Goal: Navigation & Orientation: Find specific page/section

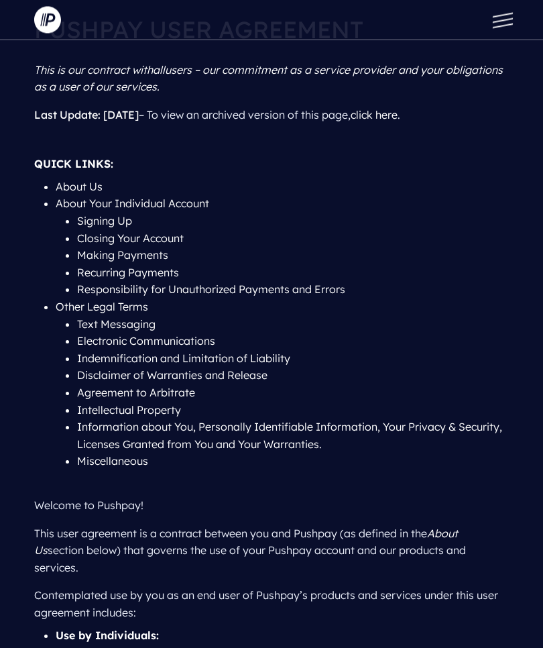
scroll to position [65, 0]
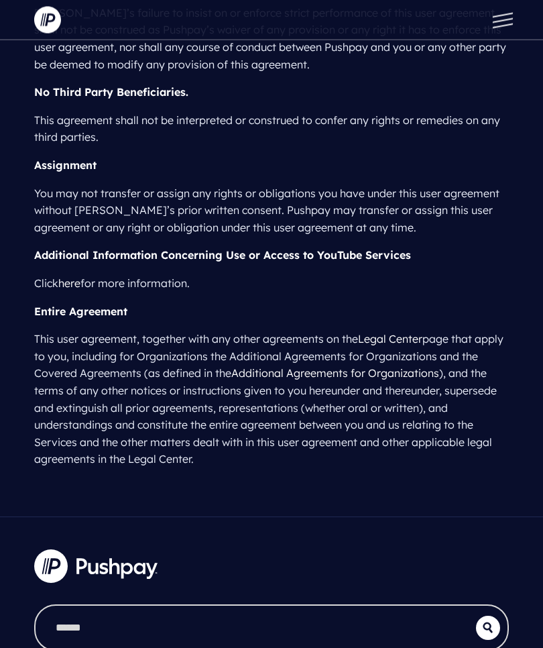
scroll to position [15363, 0]
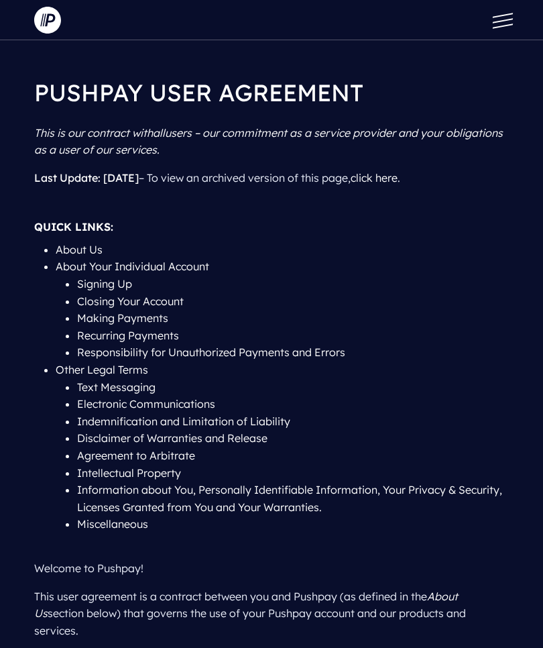
scroll to position [1, 0]
click at [504, 18] on button at bounding box center [500, 20] width 40 height 40
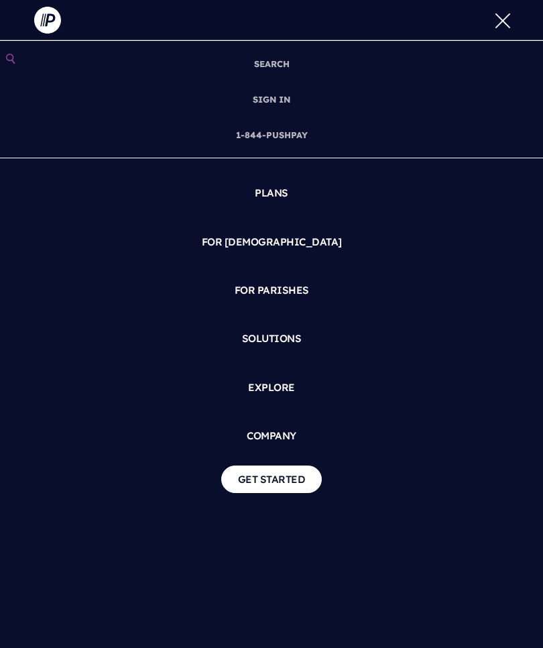
click at [506, 12] on button at bounding box center [500, 20] width 40 height 40
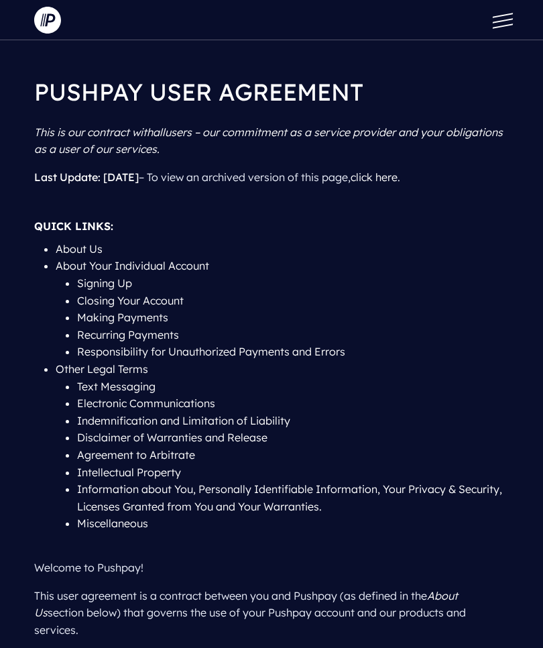
scroll to position [0, 0]
click at [507, 21] on button at bounding box center [500, 20] width 40 height 40
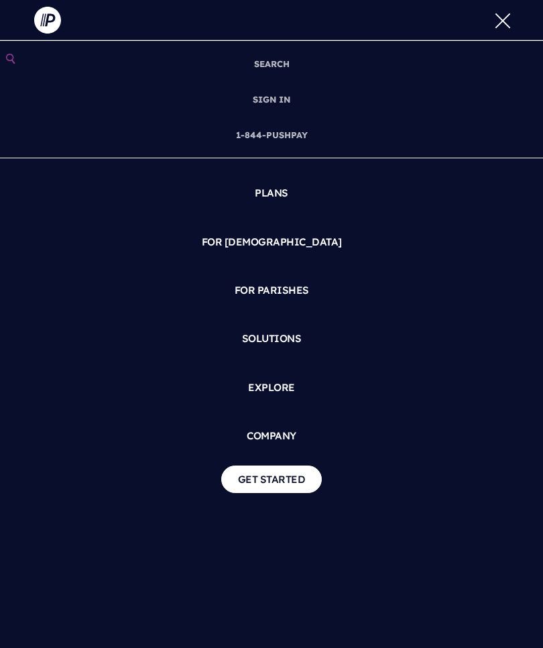
click at [500, 331] on link "SOLUTIONS" at bounding box center [272, 339] width 522 height 38
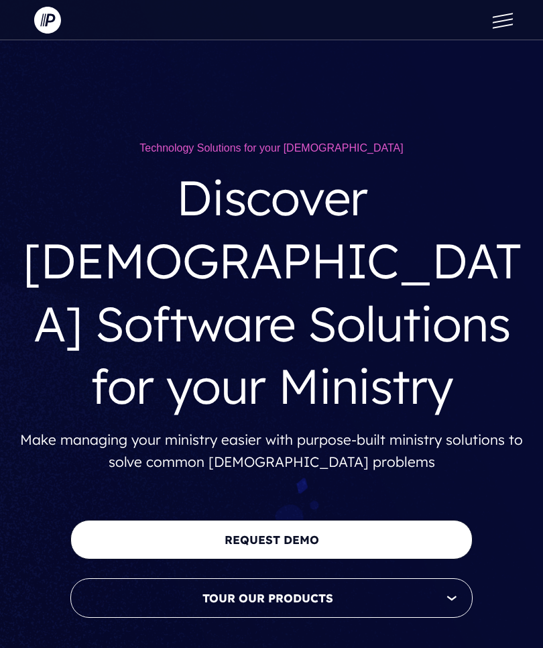
scroll to position [-12, 0]
click at [504, 19] on button at bounding box center [500, 20] width 40 height 40
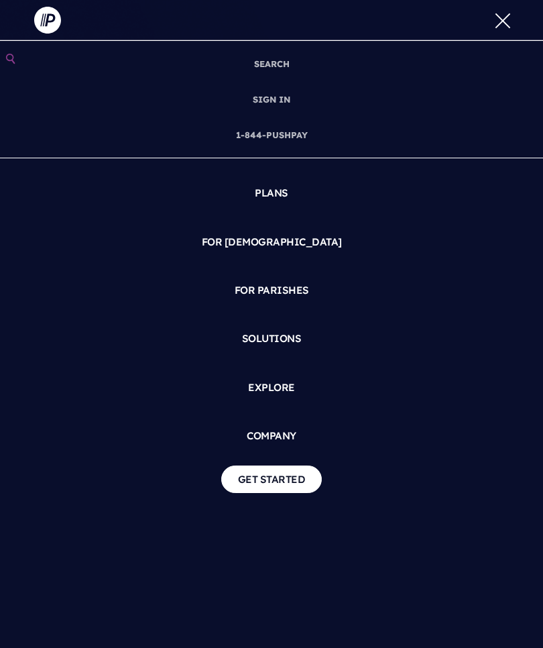
click at [500, 25] on button at bounding box center [500, 20] width 40 height 40
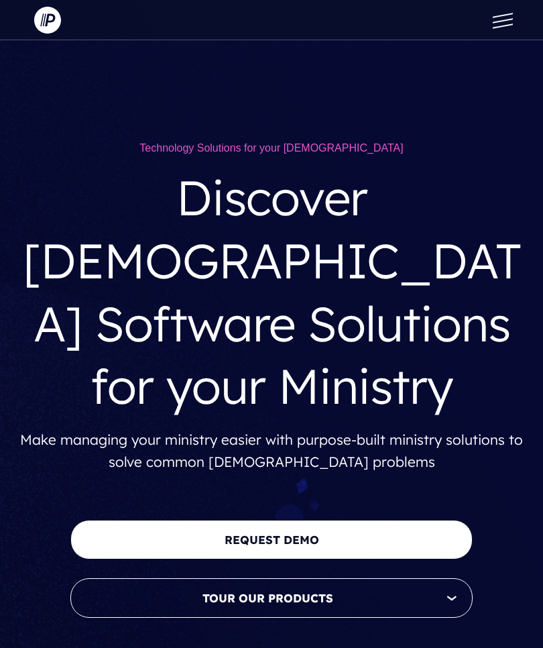
click at [499, 23] on button at bounding box center [500, 20] width 40 height 40
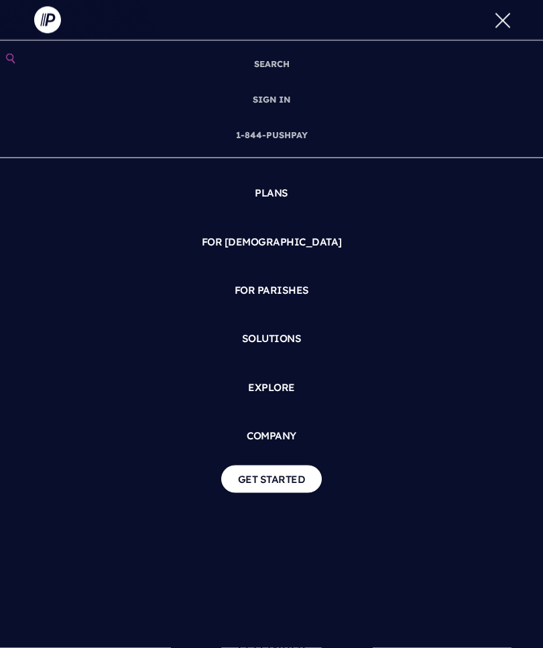
scroll to position [0, 0]
click at [42, 11] on img at bounding box center [47, 20] width 27 height 27
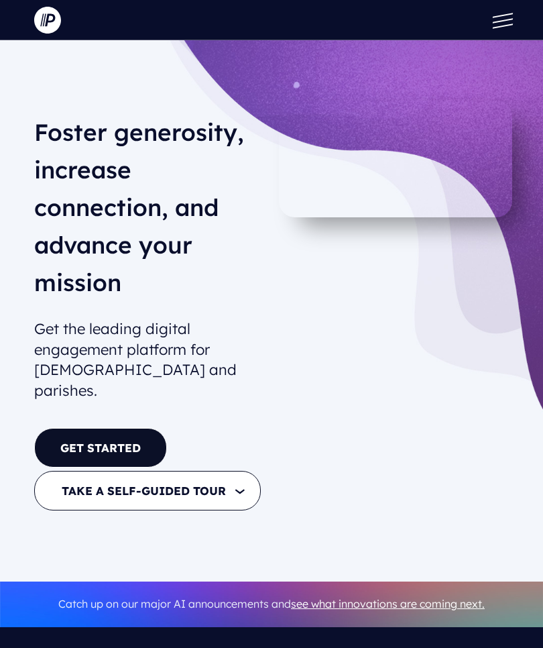
click at [457, 476] on div at bounding box center [396, 311] width 248 height 421
click at [504, 19] on button at bounding box center [500, 20] width 40 height 40
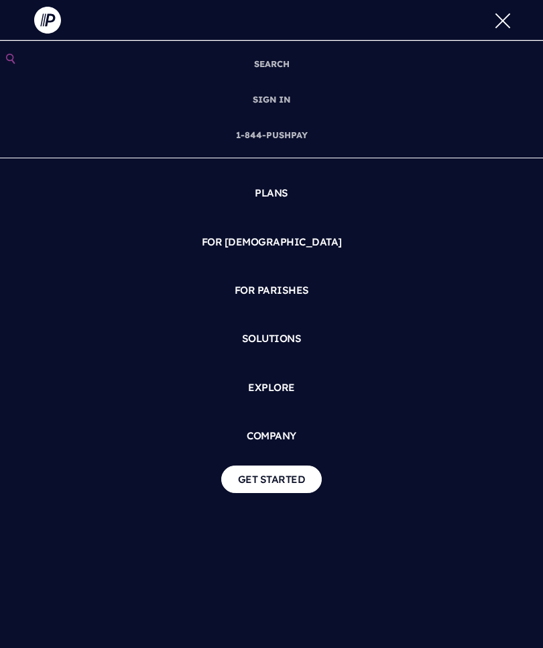
click at [447, 347] on link "SOLUTIONS" at bounding box center [272, 339] width 522 height 38
